Goal: Find contact information: Find contact information

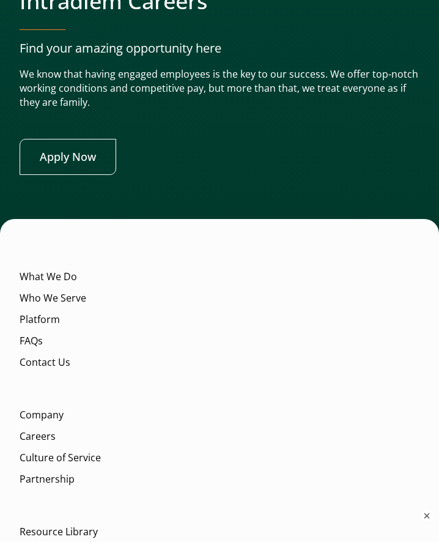
scroll to position [6629, 0]
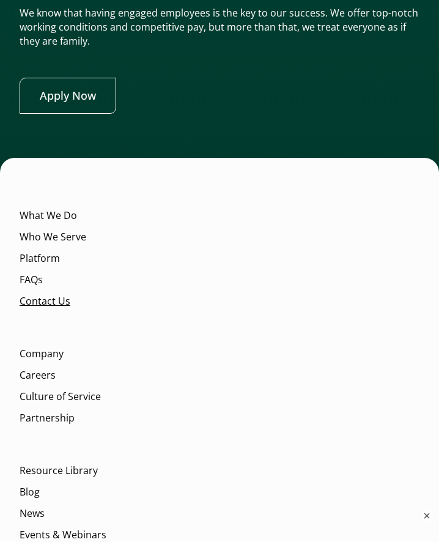
click at [58, 300] on link "Contact Us" at bounding box center [45, 301] width 51 height 14
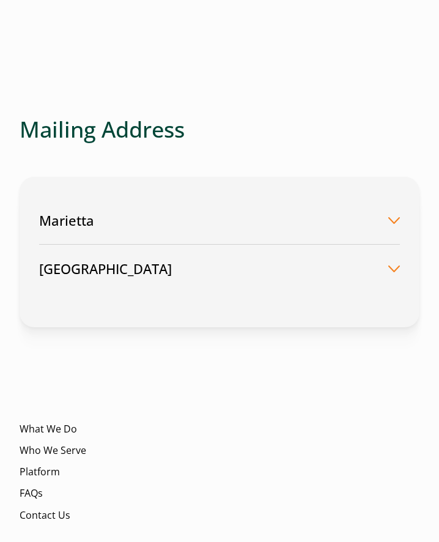
scroll to position [471, 0]
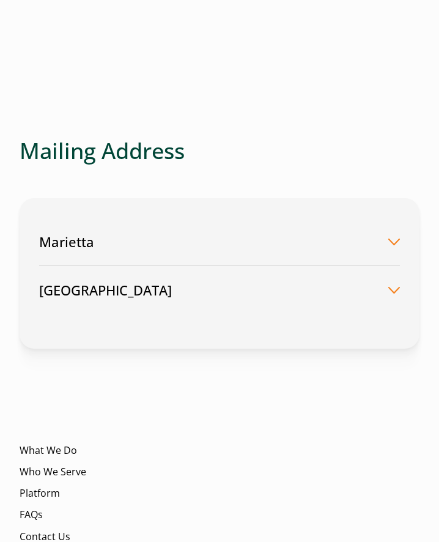
click at [395, 242] on button "Marietta" at bounding box center [219, 242] width 361 height 48
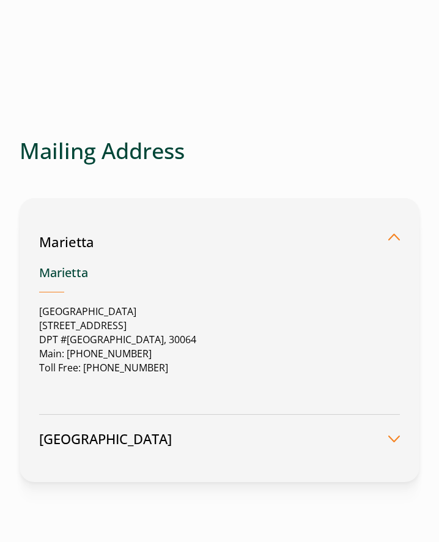
click at [393, 439] on button "London" at bounding box center [219, 439] width 361 height 48
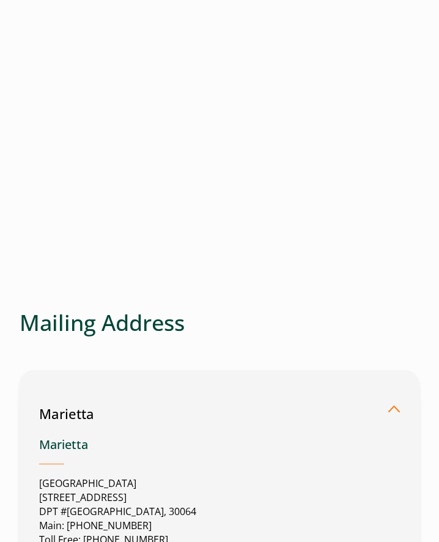
scroll to position [0, 0]
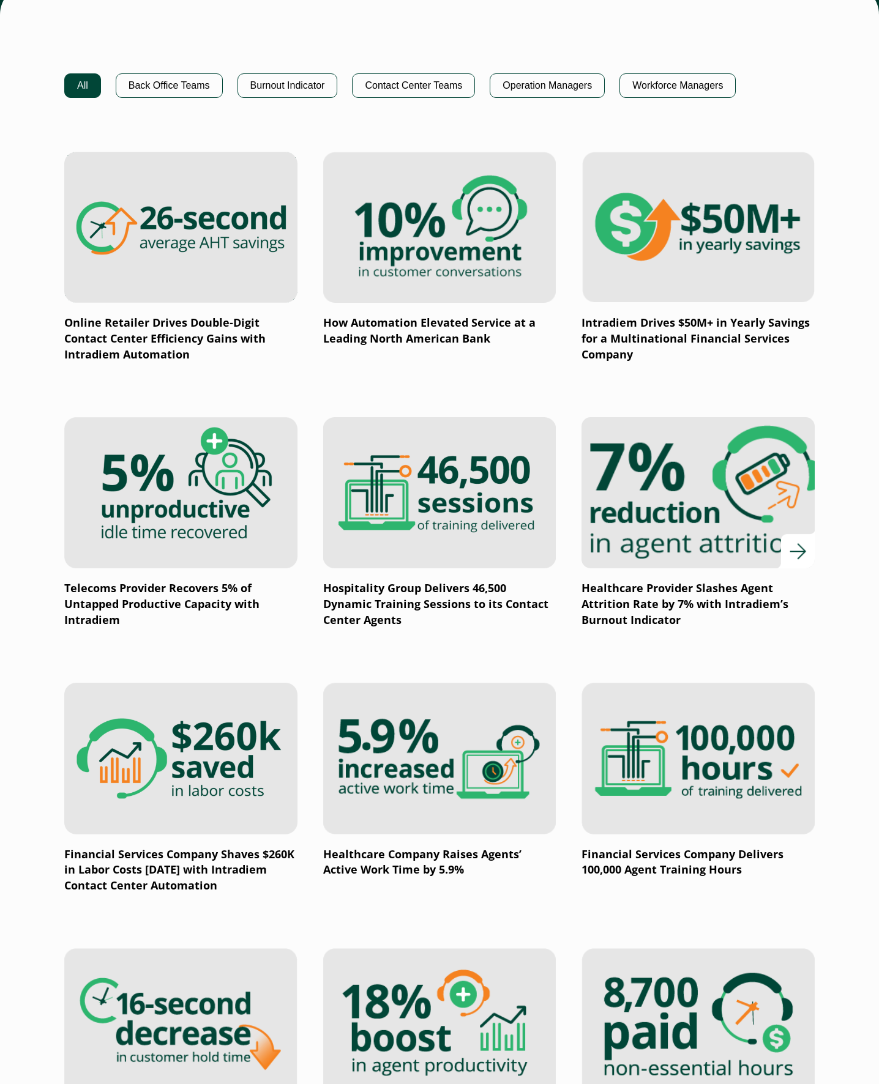
scroll to position [857, 0]
